Goal: Task Accomplishment & Management: Use online tool/utility

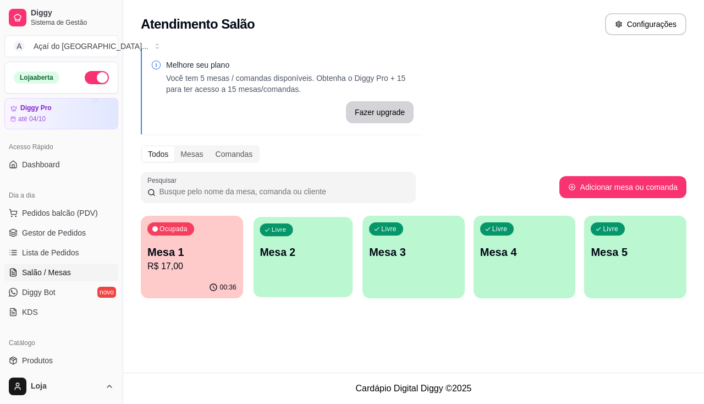
click at [270, 274] on div "Livre Mesa 2" at bounding box center [302, 250] width 99 height 67
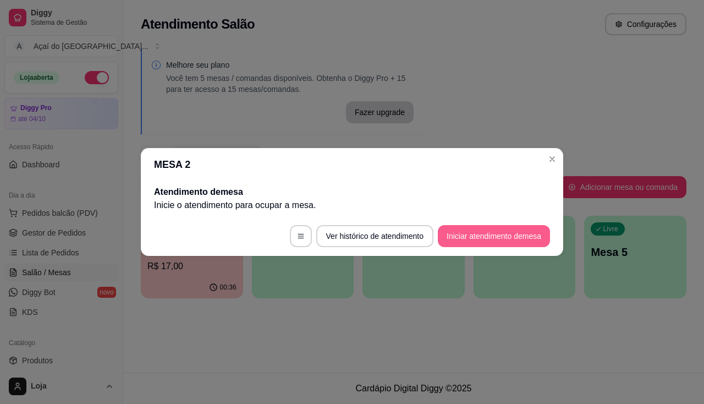
click at [506, 240] on button "Iniciar atendimento de mesa" at bounding box center [494, 236] width 112 height 22
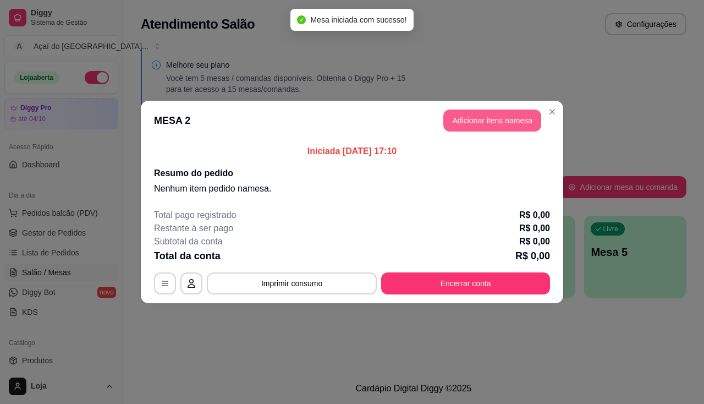
click at [491, 123] on button "Adicionar itens na mesa" at bounding box center [492, 120] width 98 height 22
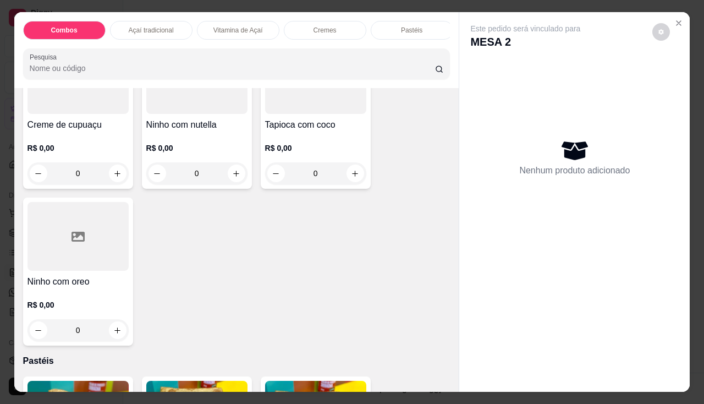
scroll to position [715, 0]
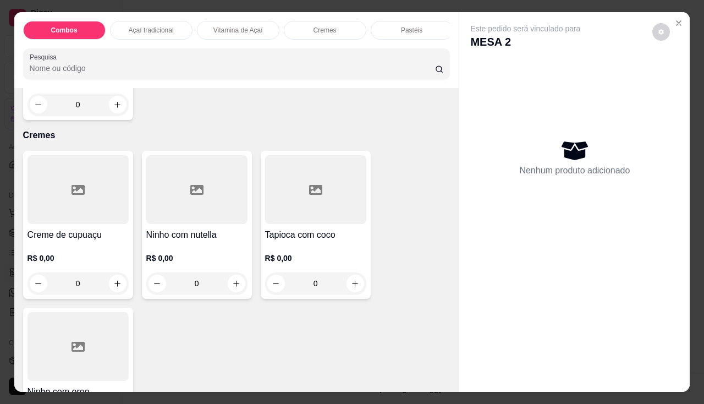
click at [70, 273] on div "R$ 0,00 0" at bounding box center [77, 273] width 101 height 42
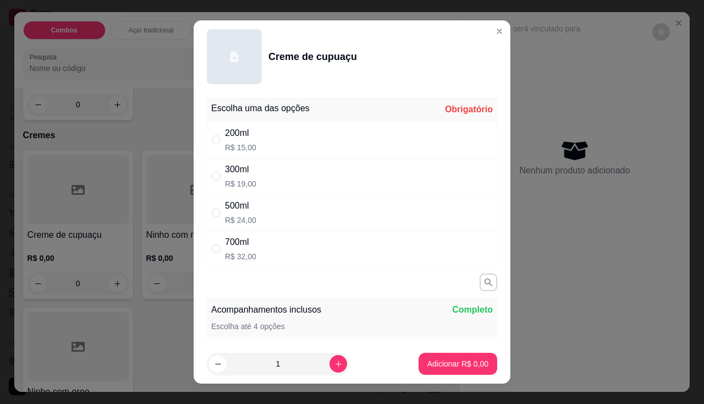
click at [273, 213] on div "500ml R$ 24,00" at bounding box center [352, 212] width 290 height 36
radio input "true"
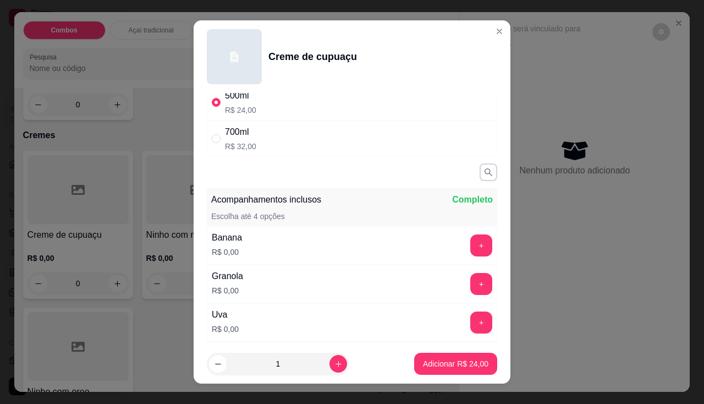
scroll to position [165, 0]
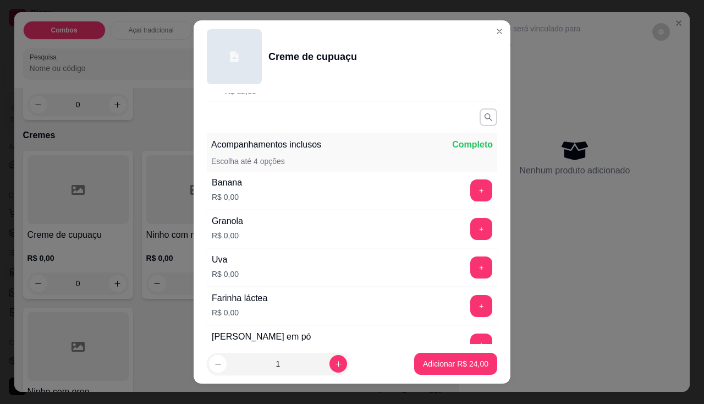
click at [464, 202] on div "Banana R$ 0,00 +" at bounding box center [352, 190] width 290 height 38
click at [471, 192] on button "+" at bounding box center [481, 189] width 21 height 21
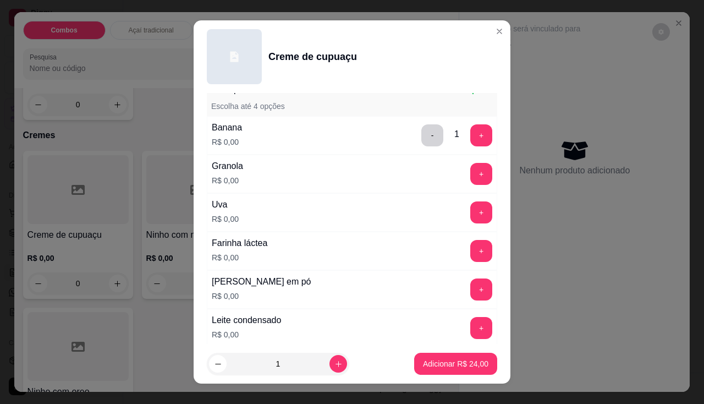
scroll to position [275, 0]
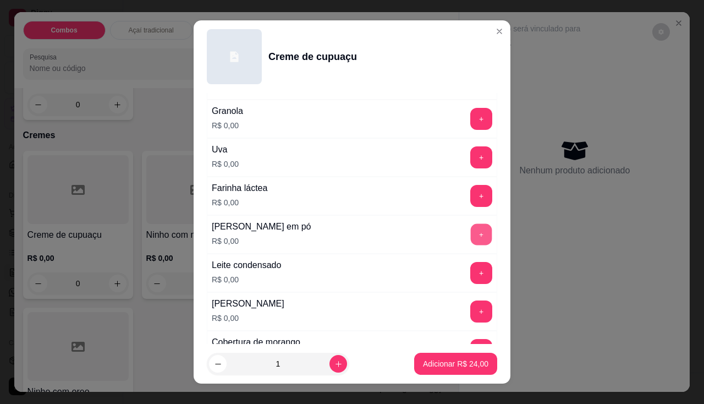
click at [471, 235] on button "+" at bounding box center [481, 233] width 21 height 21
click at [470, 269] on button "+" at bounding box center [481, 273] width 22 height 22
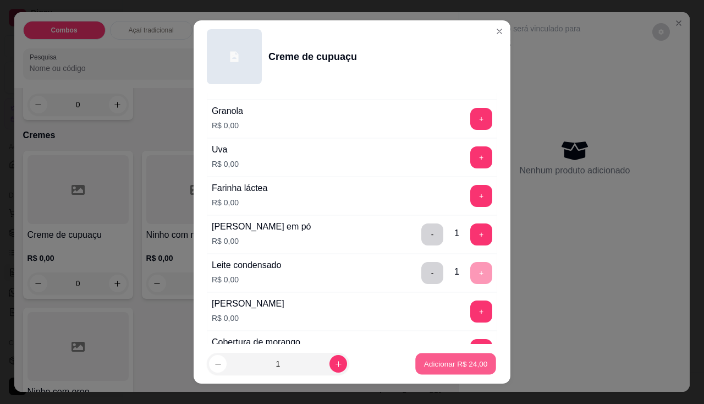
click at [460, 366] on p "Adicionar R$ 24,00" at bounding box center [456, 363] width 64 height 10
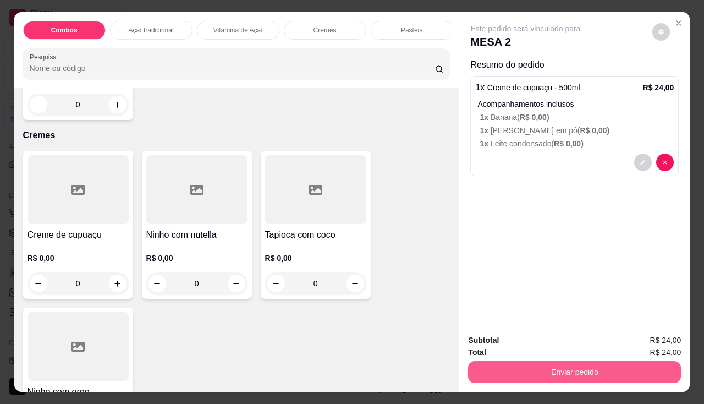
click at [551, 371] on button "Enviar pedido" at bounding box center [574, 372] width 213 height 22
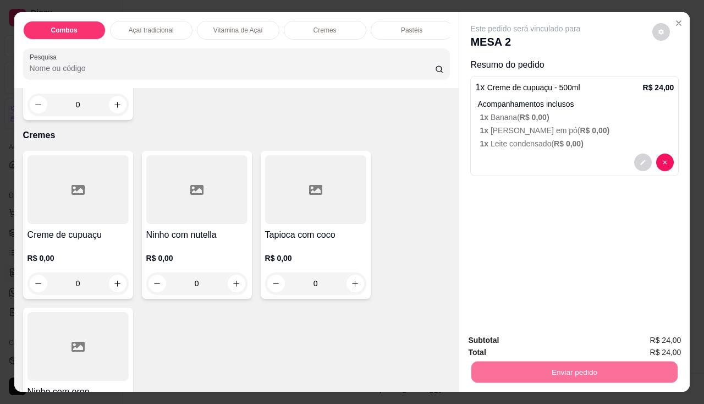
click at [652, 336] on button "Enviar pedido" at bounding box center [652, 340] width 60 height 20
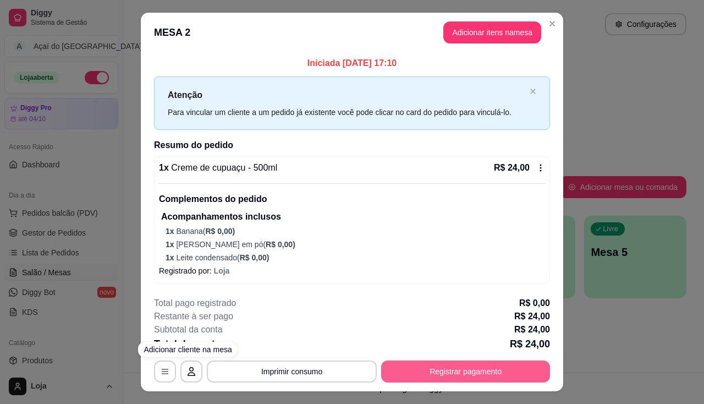
click at [476, 369] on button "Registrar pagamento" at bounding box center [465, 371] width 169 height 22
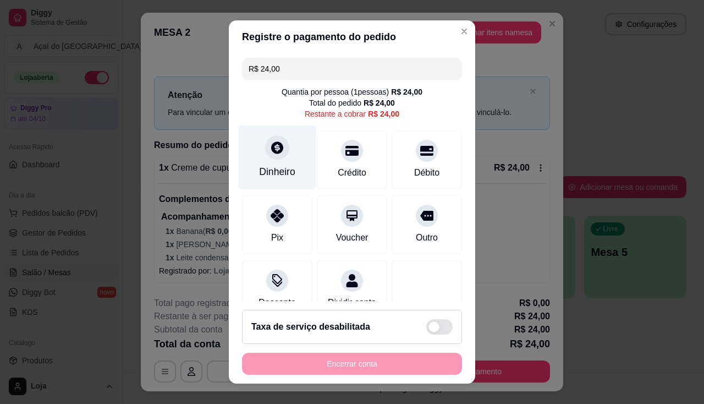
click at [285, 169] on div "Dinheiro" at bounding box center [277, 171] width 36 height 14
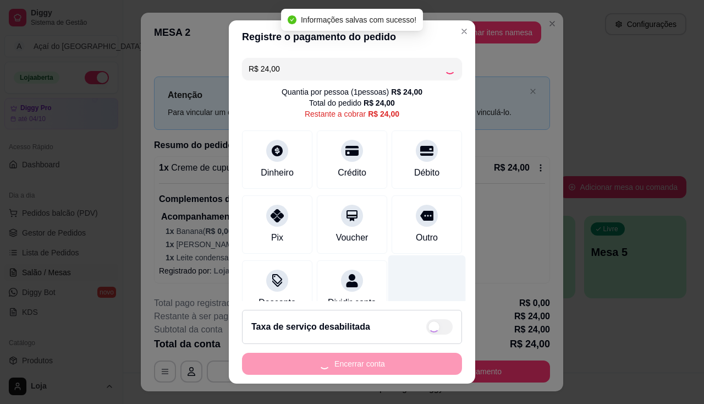
type input "R$ 0,00"
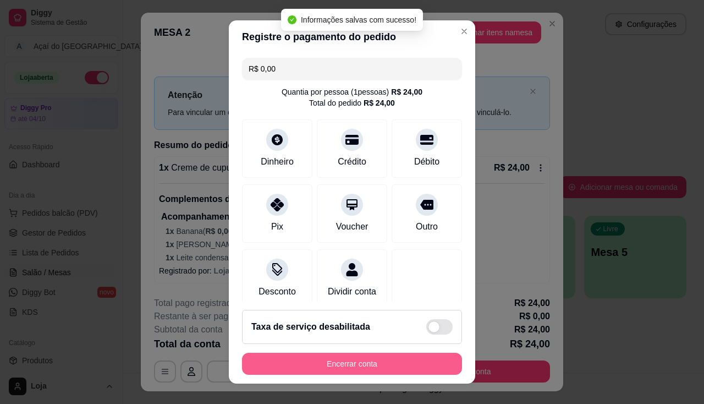
click at [417, 356] on button "Encerrar conta" at bounding box center [352, 363] width 220 height 22
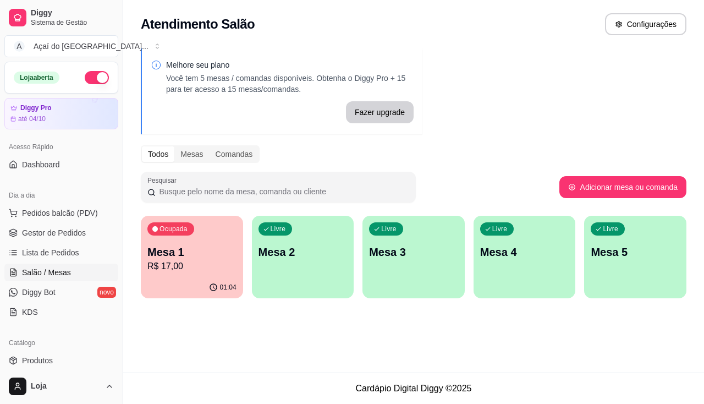
click at [274, 266] on div "Livre Mesa 2" at bounding box center [303, 250] width 102 height 69
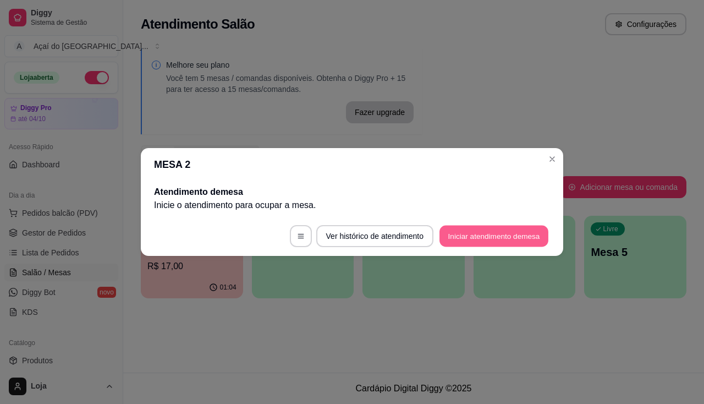
click at [511, 238] on button "Iniciar atendimento de mesa" at bounding box center [493, 235] width 109 height 21
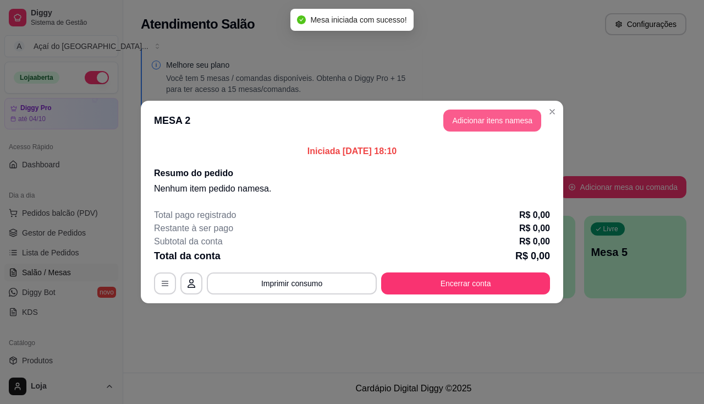
click at [517, 117] on button "Adicionar itens na mesa" at bounding box center [492, 120] width 98 height 22
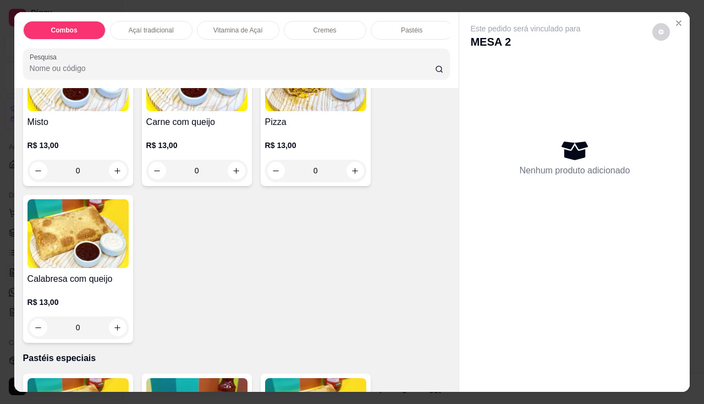
scroll to position [1264, 0]
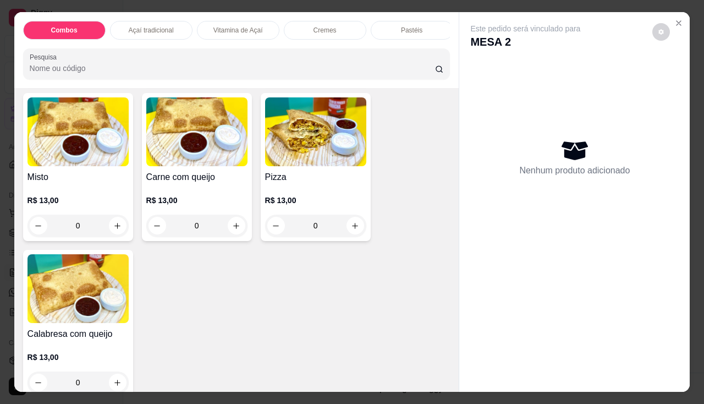
click at [163, 161] on img at bounding box center [196, 131] width 101 height 69
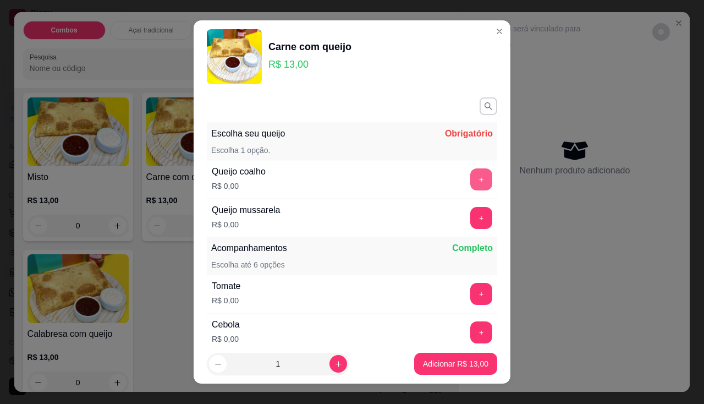
click at [470, 172] on button "+" at bounding box center [481, 179] width 22 height 22
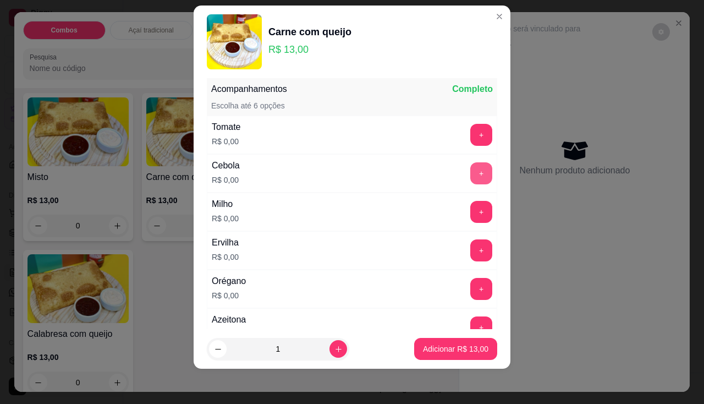
scroll to position [199, 0]
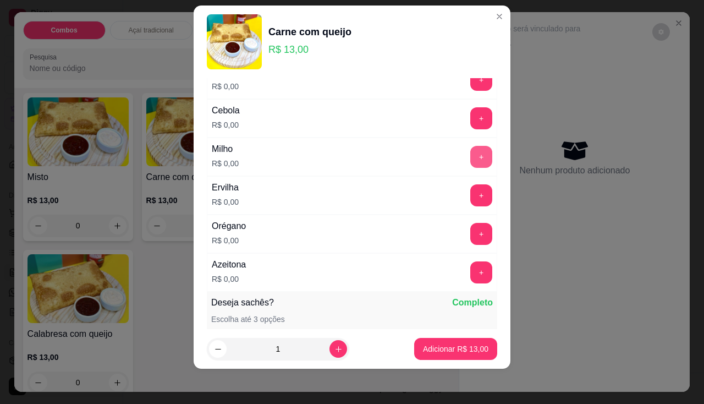
click at [470, 149] on button "+" at bounding box center [481, 157] width 22 height 22
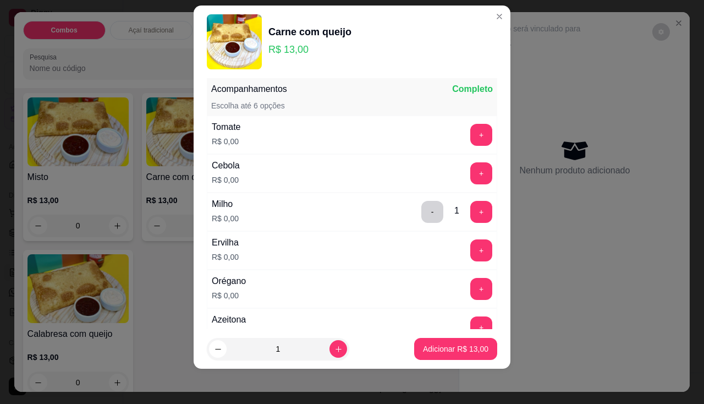
click at [460, 122] on div "Tomate R$ 0,00 +" at bounding box center [352, 134] width 290 height 38
click at [461, 123] on div "Tomate R$ 0,00 +" at bounding box center [352, 134] width 290 height 38
click at [471, 126] on button "+" at bounding box center [481, 134] width 21 height 21
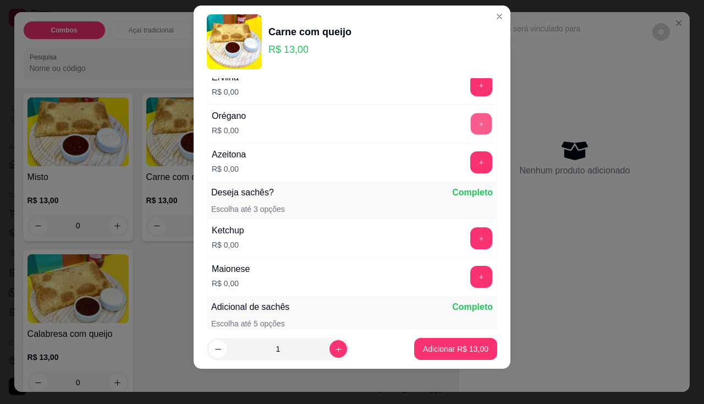
click at [471, 126] on button "+" at bounding box center [481, 123] width 21 height 21
click at [457, 355] on button "Adicionar R$ 13,00" at bounding box center [455, 349] width 83 height 22
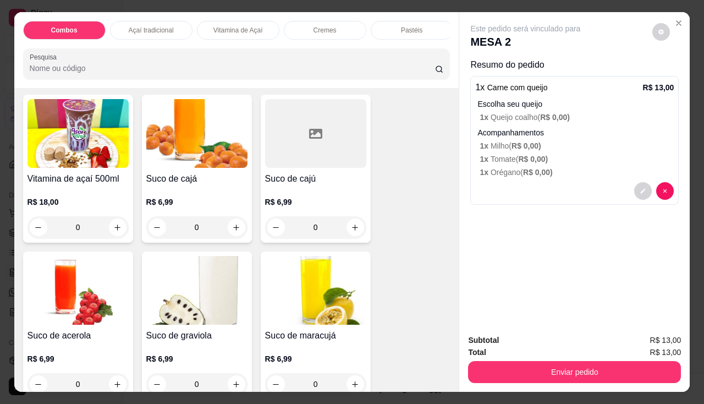
scroll to position [2694, 0]
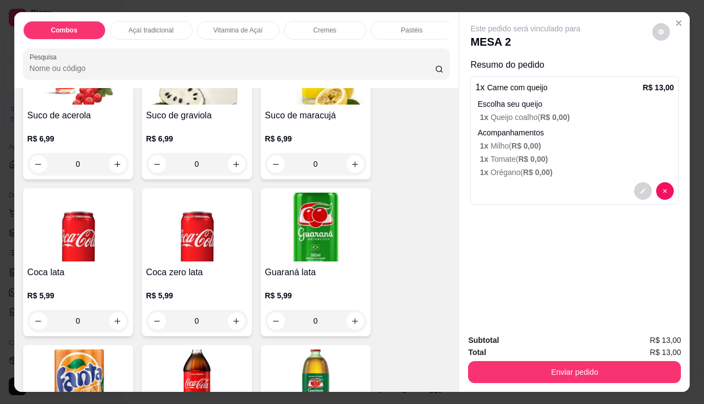
click at [199, 261] on img at bounding box center [196, 226] width 101 height 69
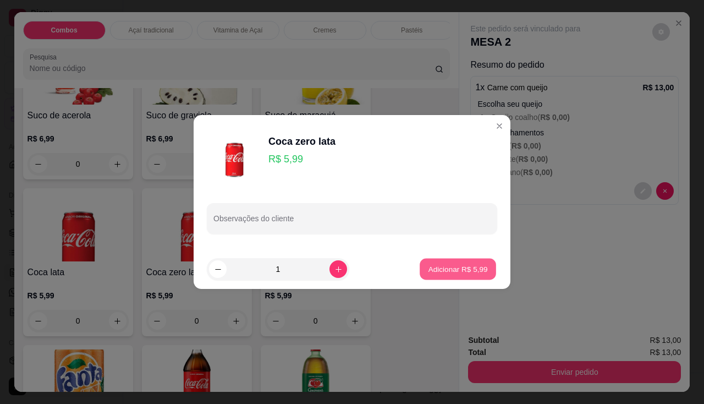
click at [464, 273] on p "Adicionar R$ 5,99" at bounding box center [457, 268] width 59 height 10
type input "1"
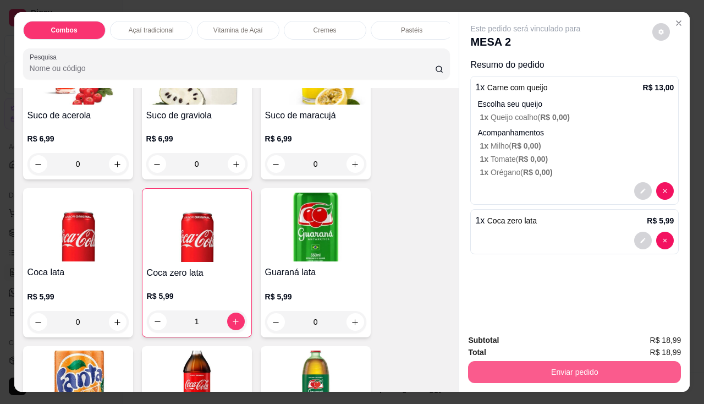
click at [557, 361] on button "Enviar pedido" at bounding box center [574, 372] width 213 height 22
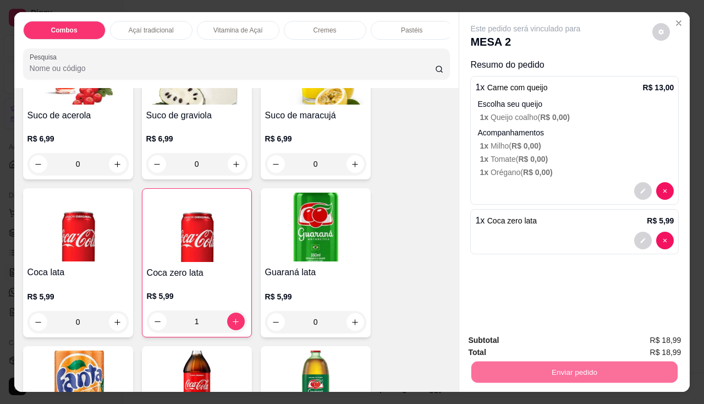
click at [641, 335] on button "Enviar pedido" at bounding box center [652, 340] width 62 height 21
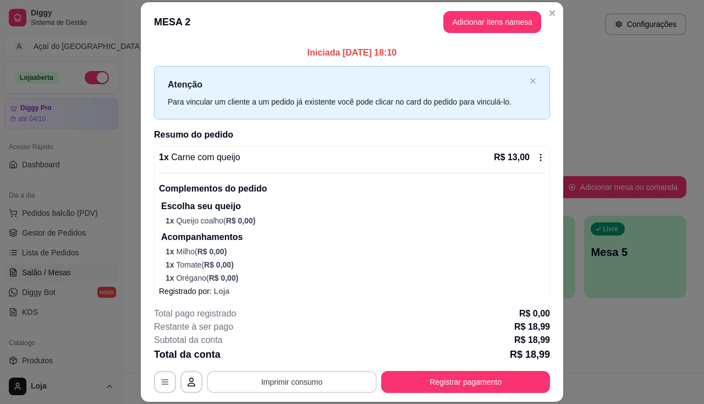
click at [306, 379] on button "Imprimir consumo" at bounding box center [292, 382] width 170 height 22
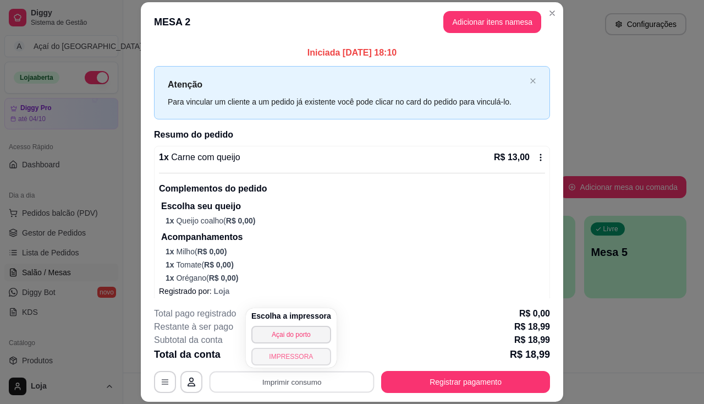
click at [303, 364] on button "IMPRESSORA" at bounding box center [291, 356] width 80 height 18
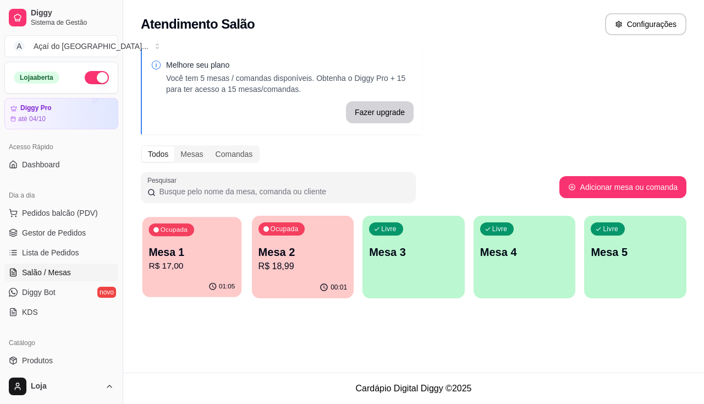
click at [184, 270] on p "R$ 17,00" at bounding box center [191, 265] width 86 height 13
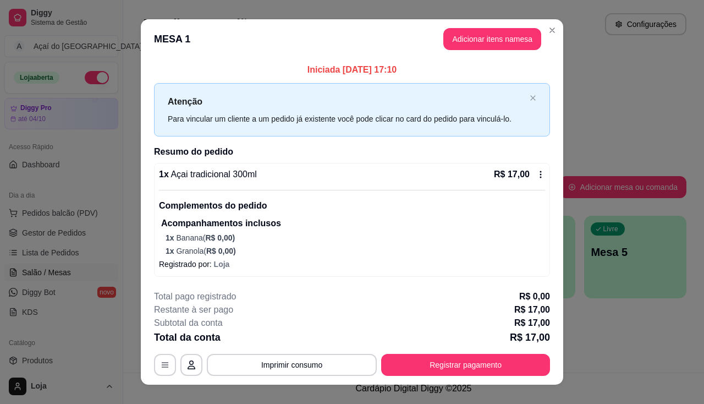
scroll to position [16, 0]
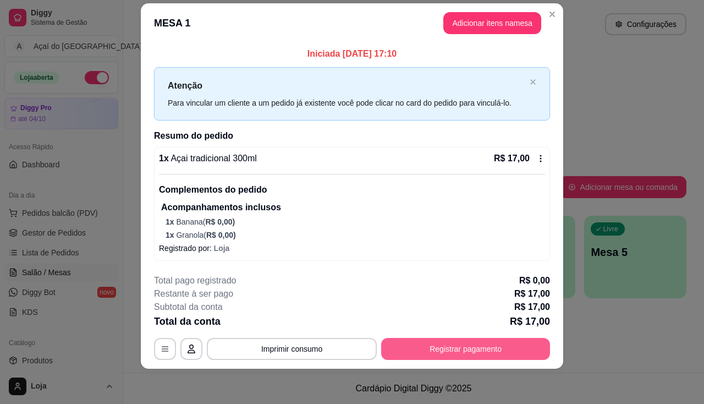
click at [443, 346] on button "Registrar pagamento" at bounding box center [465, 349] width 169 height 22
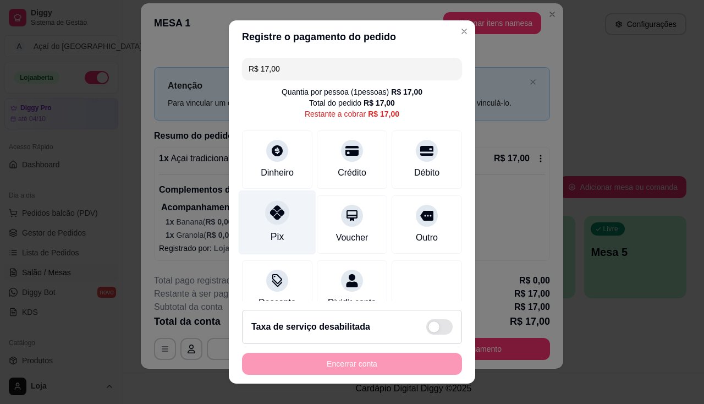
click at [267, 227] on div "Pix" at bounding box center [278, 222] width 78 height 64
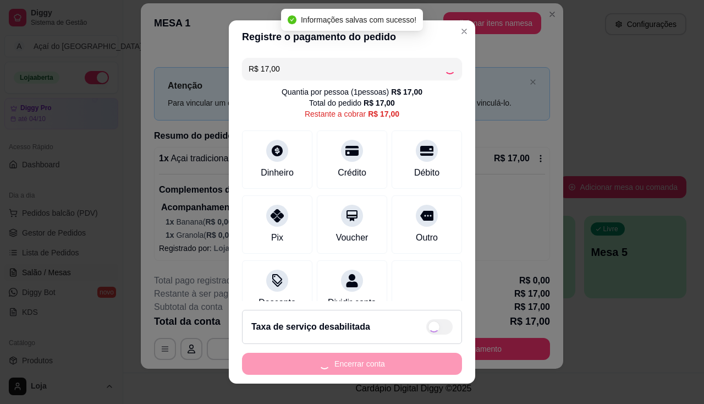
type input "R$ 0,00"
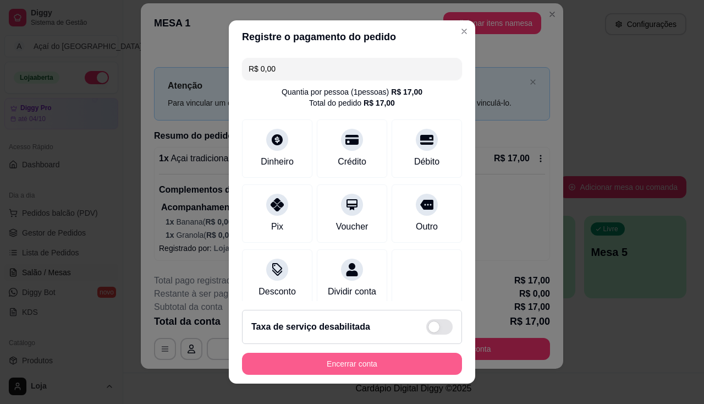
click at [372, 356] on button "Encerrar conta" at bounding box center [352, 363] width 220 height 22
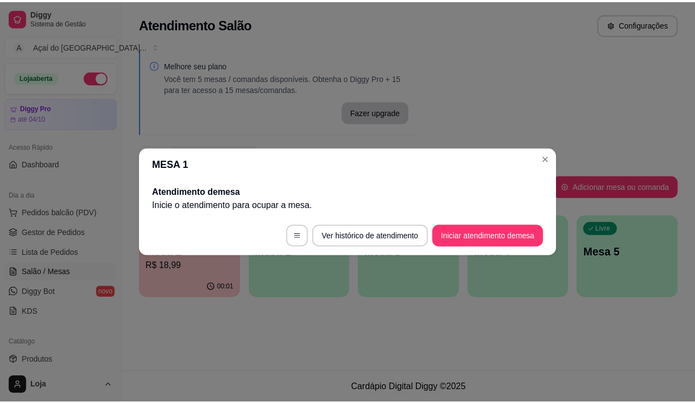
scroll to position [0, 0]
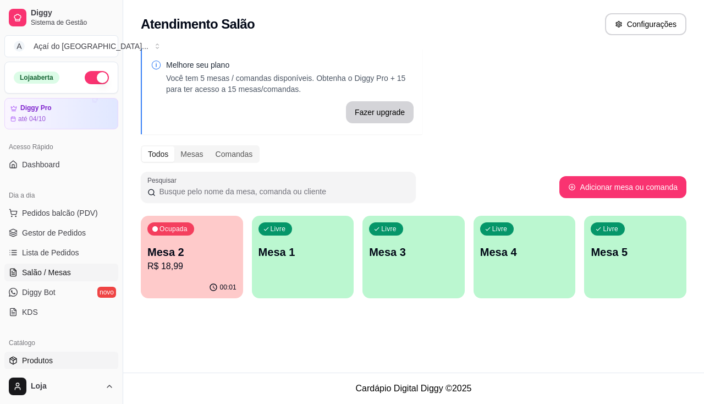
click at [54, 367] on link "Produtos" at bounding box center [61, 360] width 114 height 18
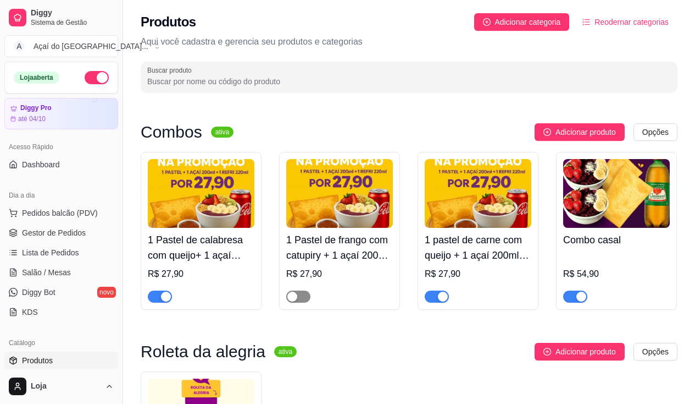
click at [299, 295] on button "button" at bounding box center [298, 296] width 24 height 12
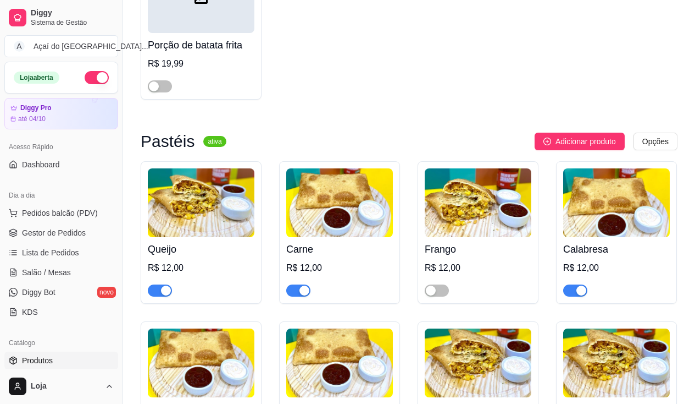
scroll to position [1539, 0]
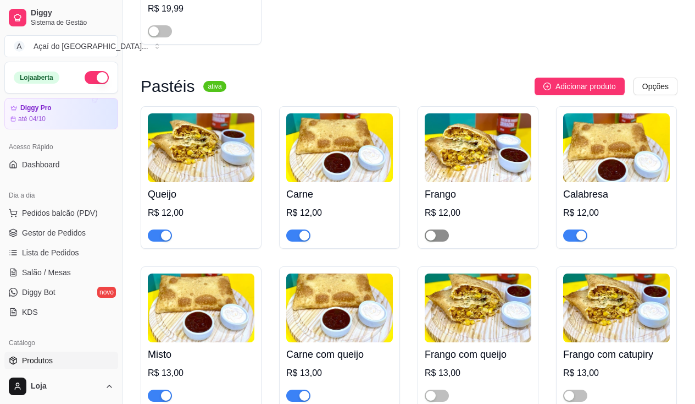
click at [443, 241] on span "button" at bounding box center [437, 235] width 24 height 12
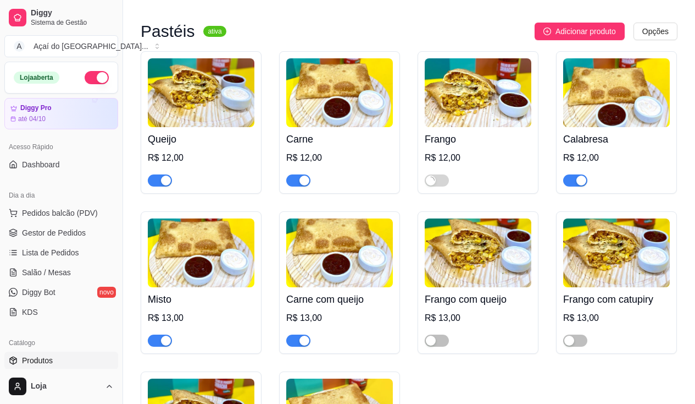
scroll to position [1649, 0]
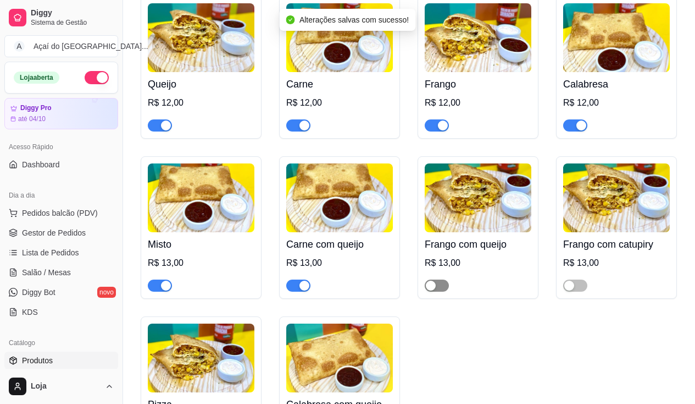
click at [440, 290] on span "button" at bounding box center [437, 285] width 24 height 12
click at [581, 289] on span "button" at bounding box center [576, 285] width 24 height 12
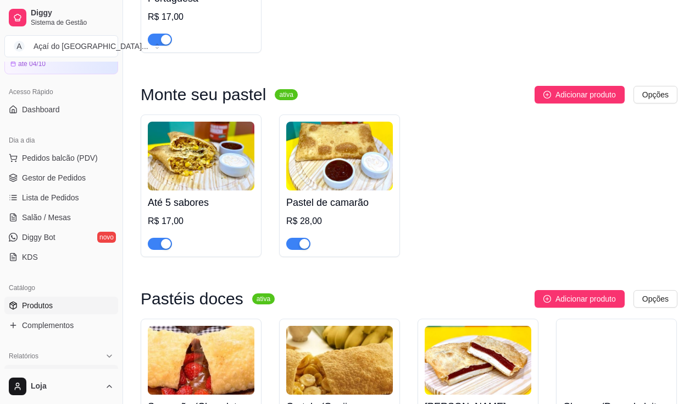
scroll to position [110, 0]
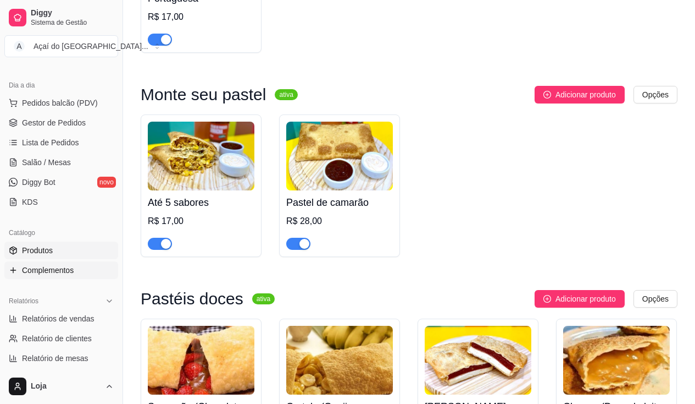
click at [78, 267] on link "Complementos" at bounding box center [61, 270] width 114 height 18
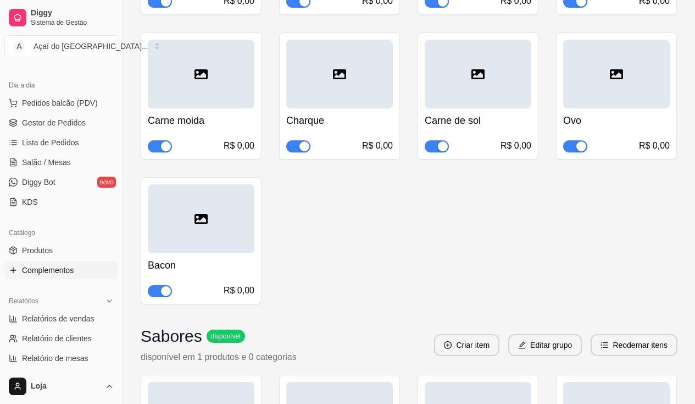
scroll to position [4013, 0]
